Goal: Navigation & Orientation: Find specific page/section

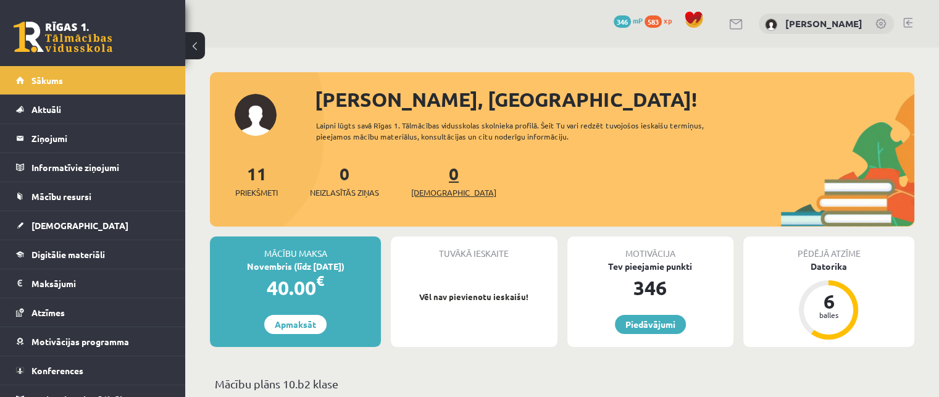
click at [423, 186] on span "[DEMOGRAPHIC_DATA]" at bounding box center [453, 192] width 85 height 12
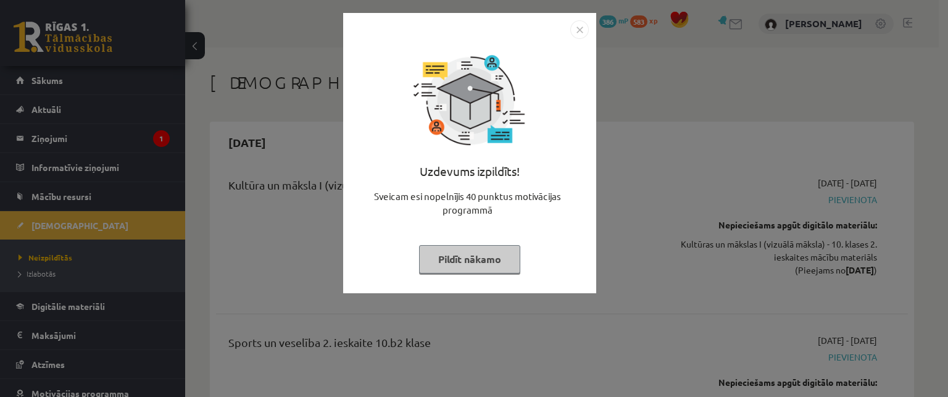
click at [499, 257] on button "Pildīt nākamo" at bounding box center [469, 259] width 101 height 28
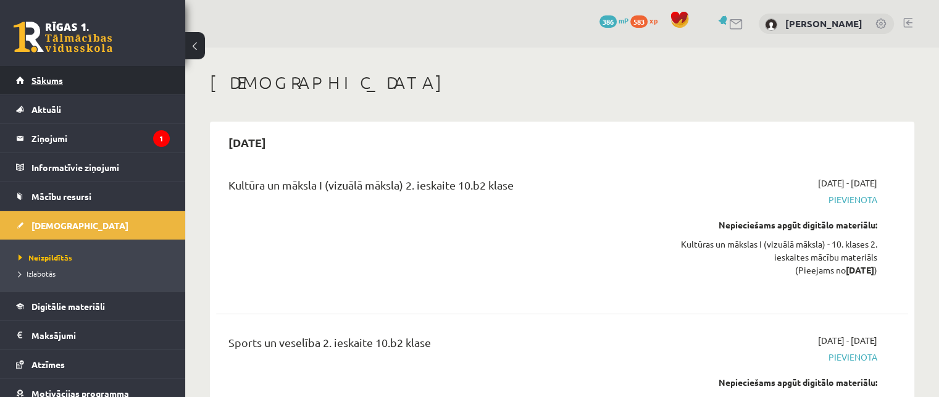
click at [52, 80] on span "Sākums" at bounding box center [46, 80] width 31 height 11
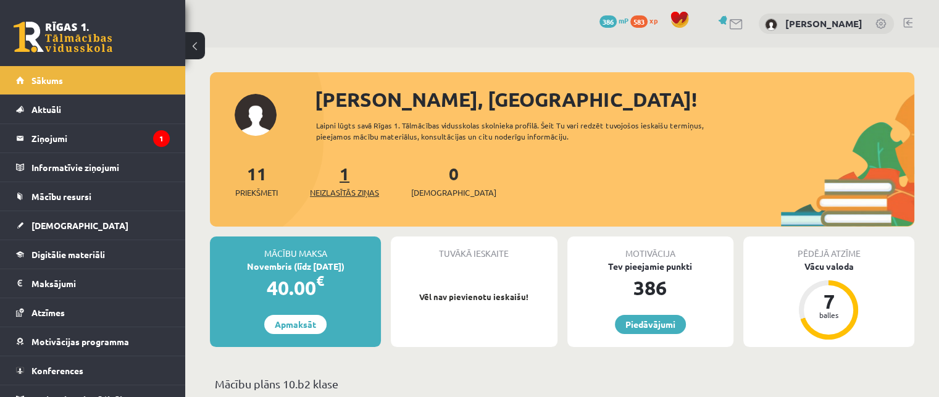
click at [360, 189] on span "Neizlasītās ziņas" at bounding box center [344, 192] width 69 height 12
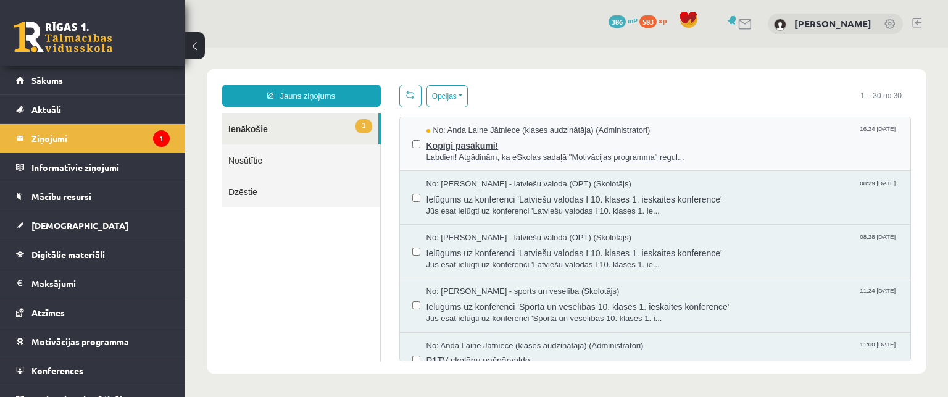
click at [556, 155] on span "Labdien! Atgādinām, ka eSkolas sadaļā "Motivācijas programma" regul..." at bounding box center [662, 158] width 472 height 12
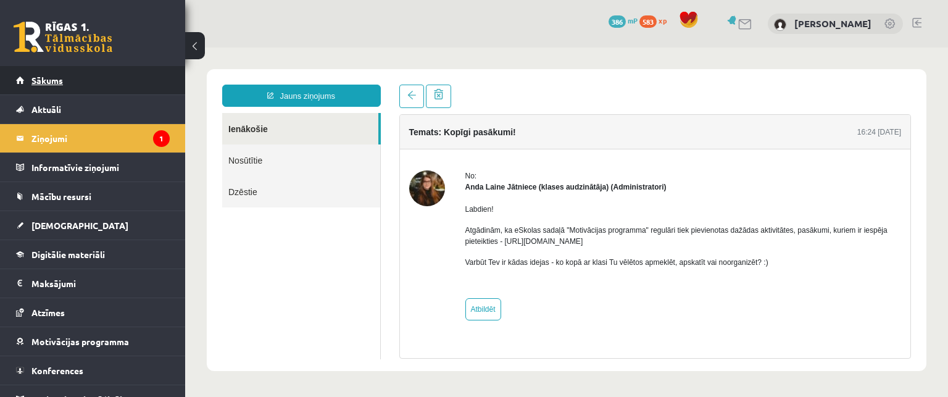
click at [41, 77] on span "Sākums" at bounding box center [46, 80] width 31 height 11
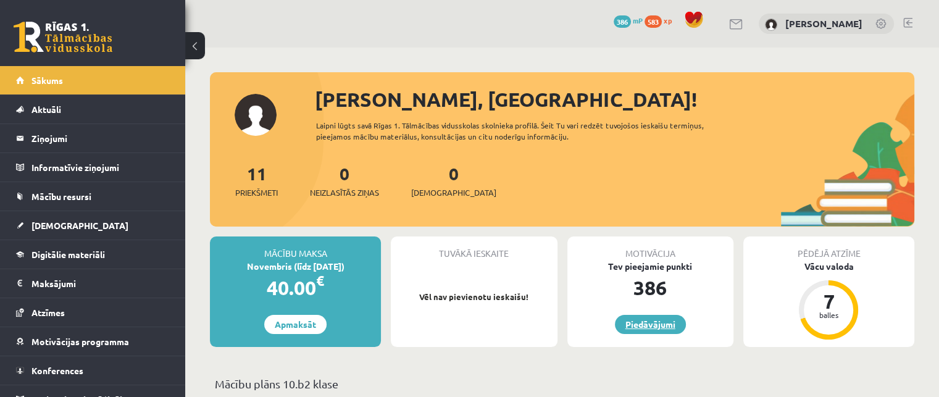
click at [664, 323] on link "Piedāvājumi" at bounding box center [650, 324] width 71 height 19
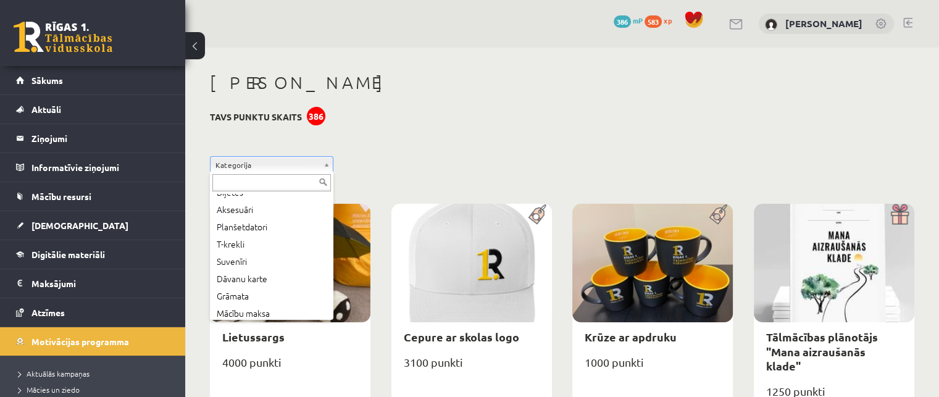
scroll to position [67, 0]
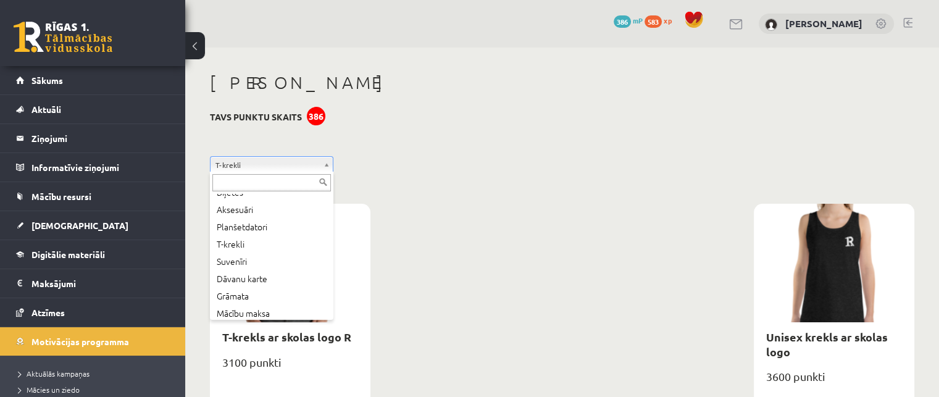
scroll to position [67, 0]
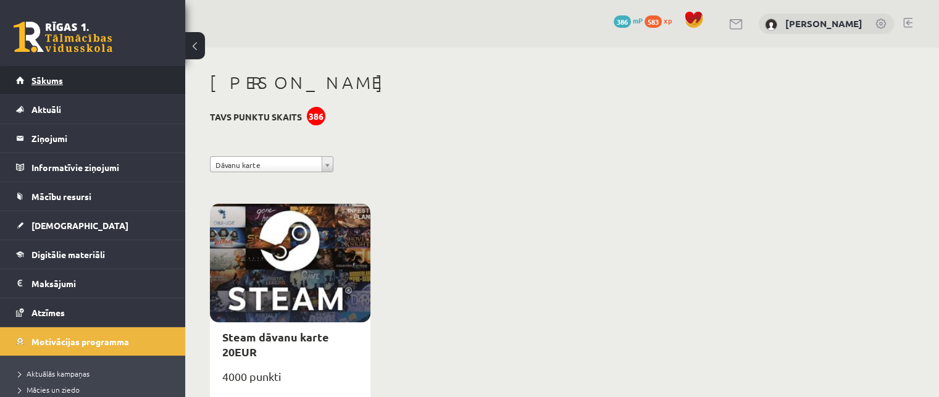
click at [104, 77] on link "Sākums" at bounding box center [93, 80] width 154 height 28
